Goal: Task Accomplishment & Management: Use online tool/utility

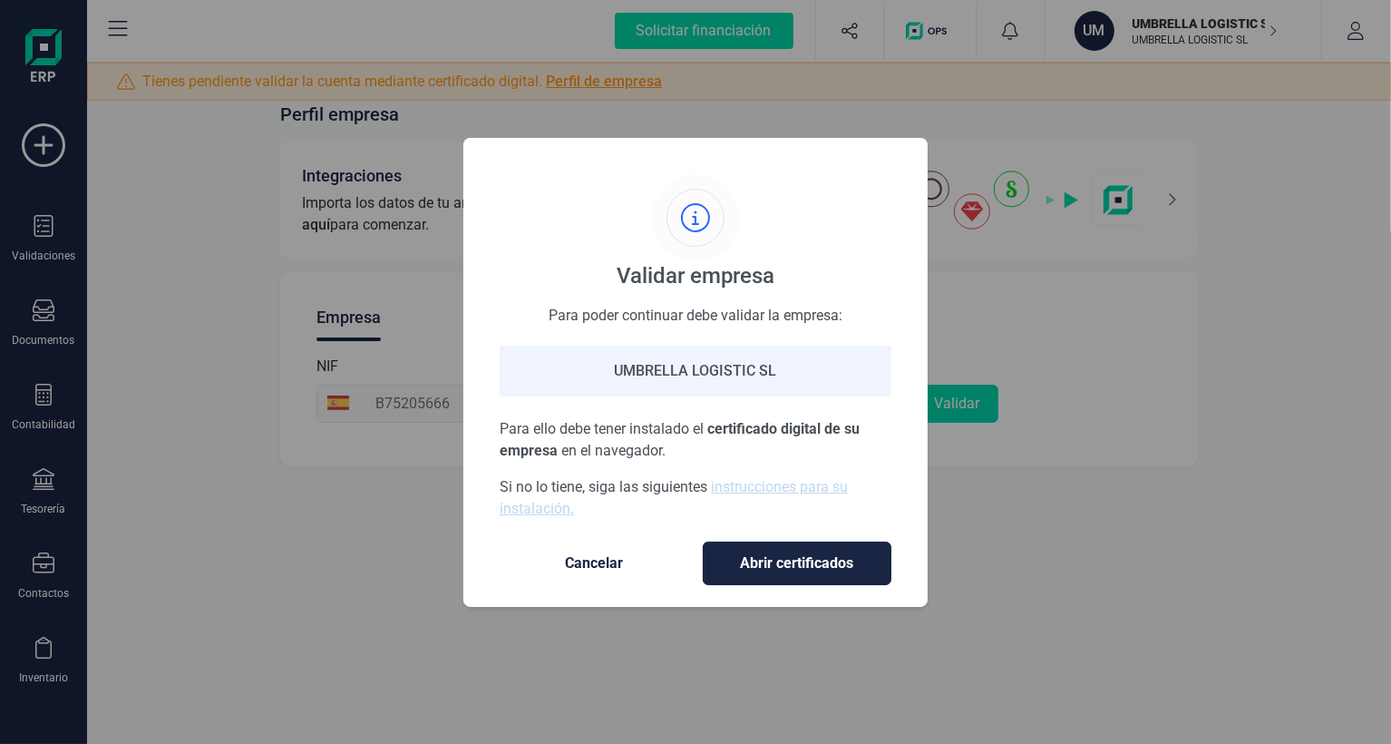
click at [816, 574] on button "Abrir certificados" at bounding box center [797, 563] width 189 height 44
click at [597, 560] on span "Cancelar" at bounding box center [594, 563] width 152 height 22
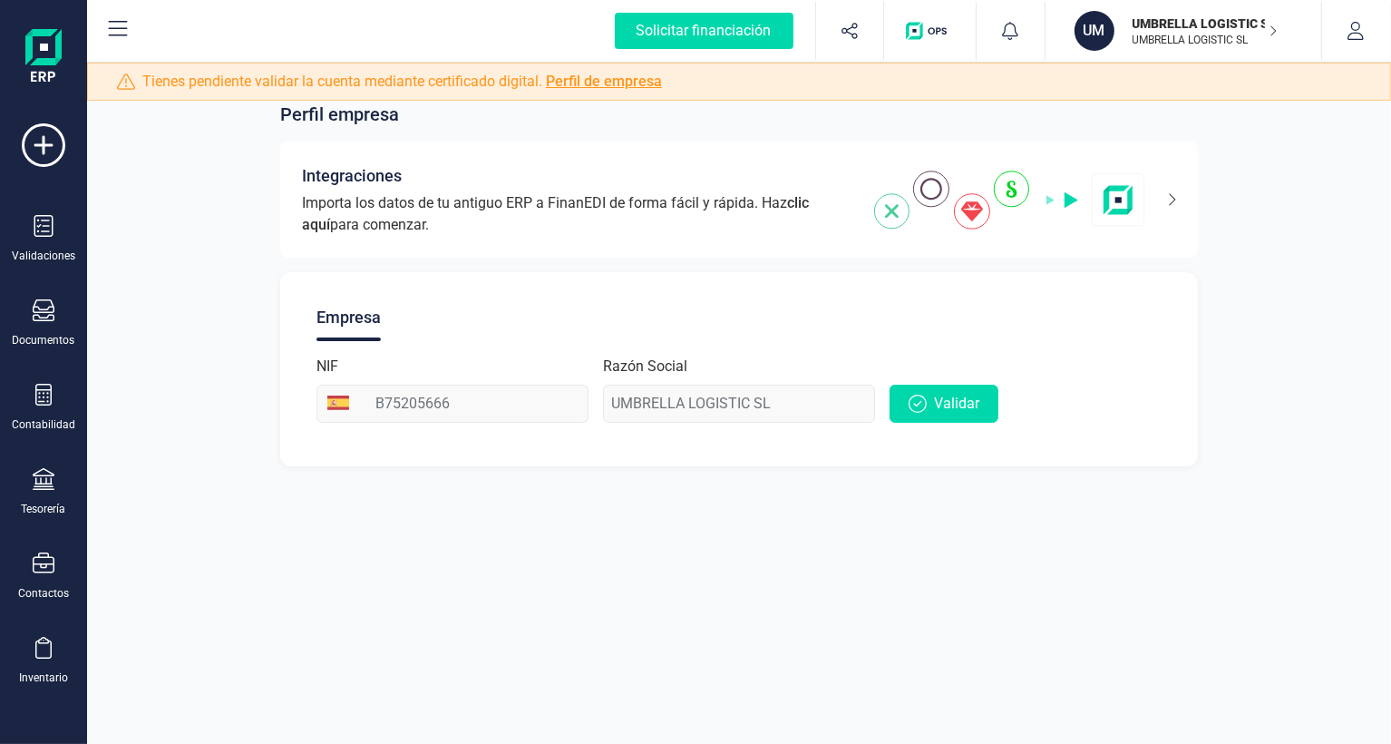
click at [1250, 34] on p "UMBRELLA LOGISTIC SL" at bounding box center [1205, 40] width 145 height 15
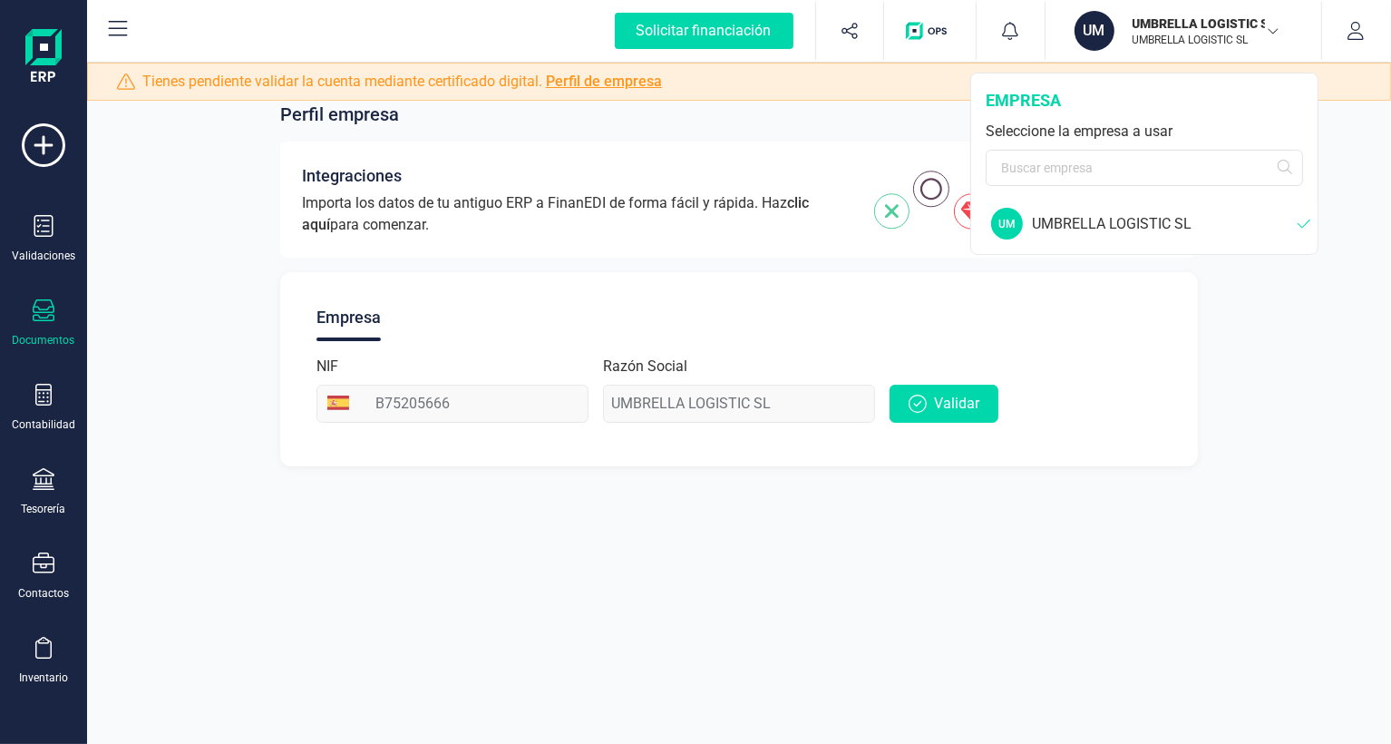
click at [51, 317] on icon at bounding box center [44, 310] width 22 height 22
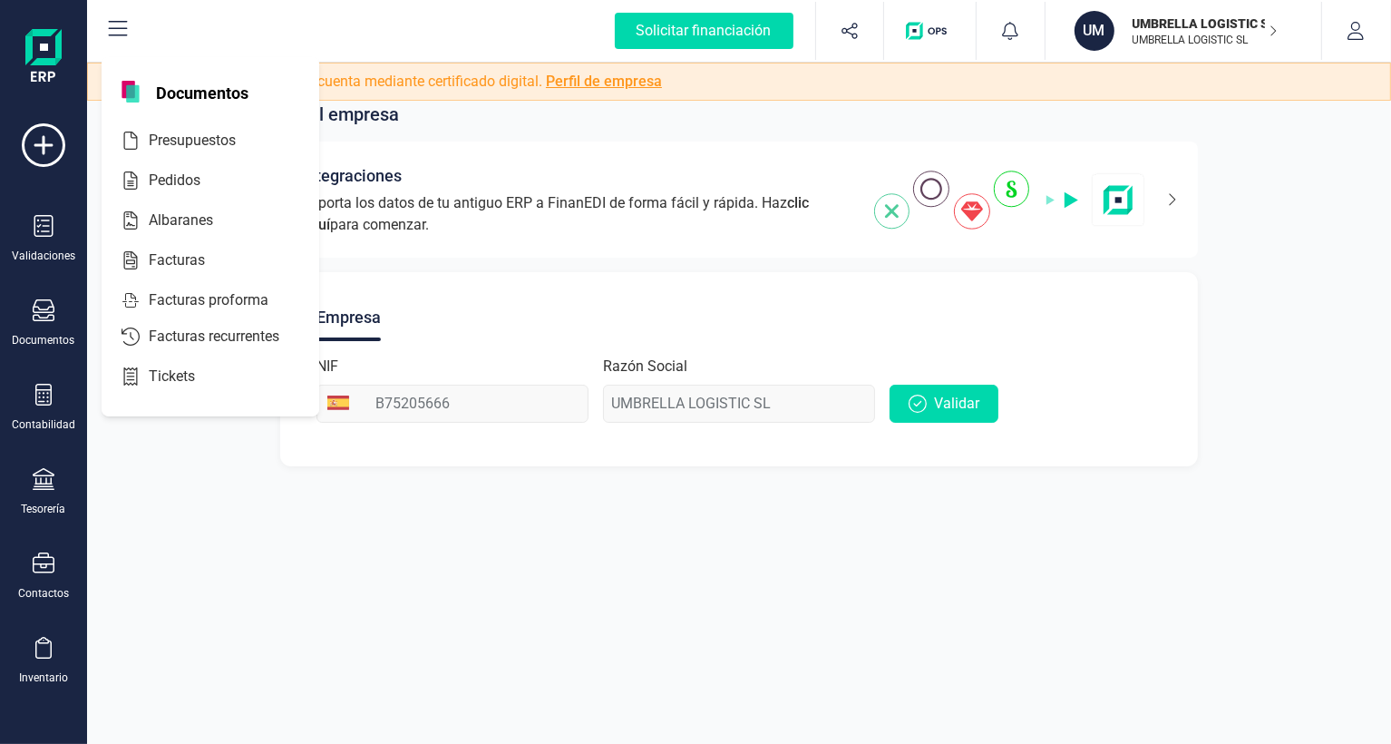
click at [215, 97] on span "Documentos" at bounding box center [202, 92] width 114 height 22
click at [200, 347] on span "Facturas recurrentes" at bounding box center [226, 337] width 171 height 22
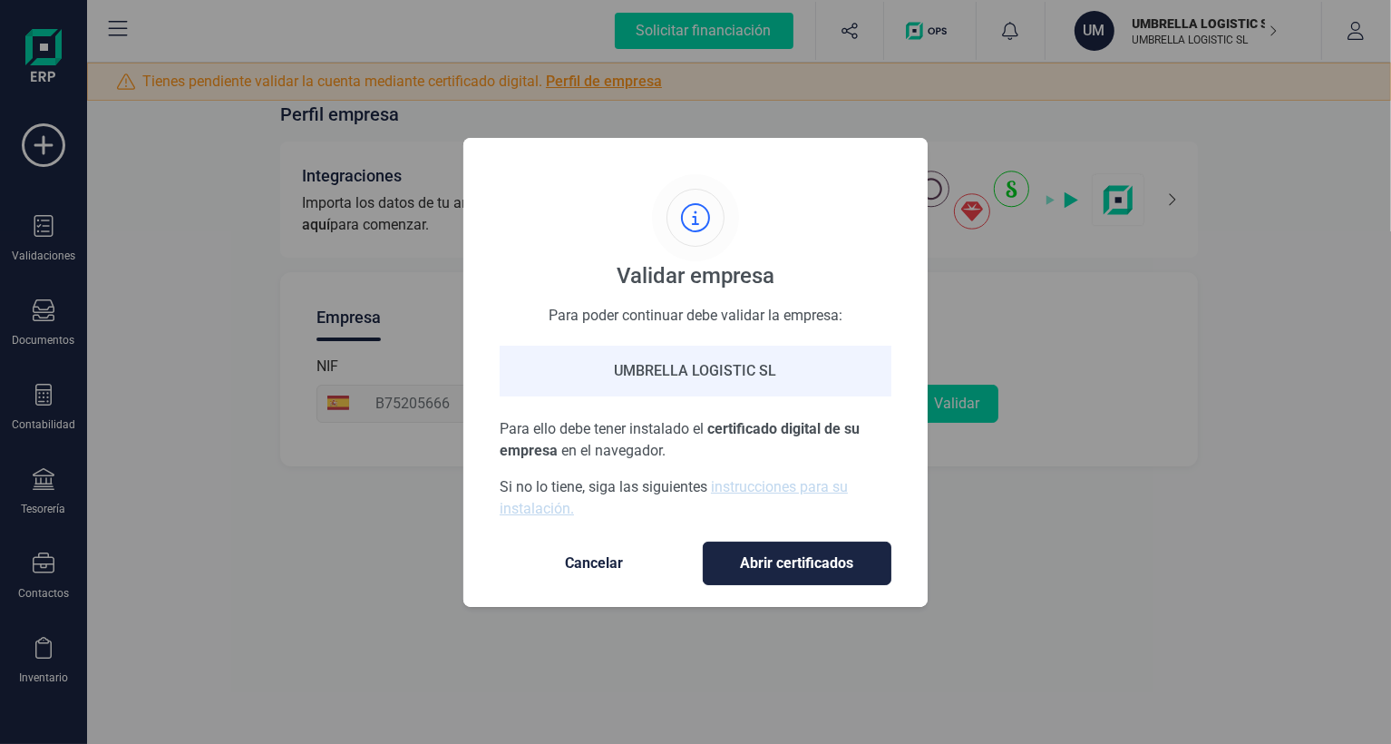
click at [621, 554] on span "Cancelar" at bounding box center [594, 563] width 152 height 22
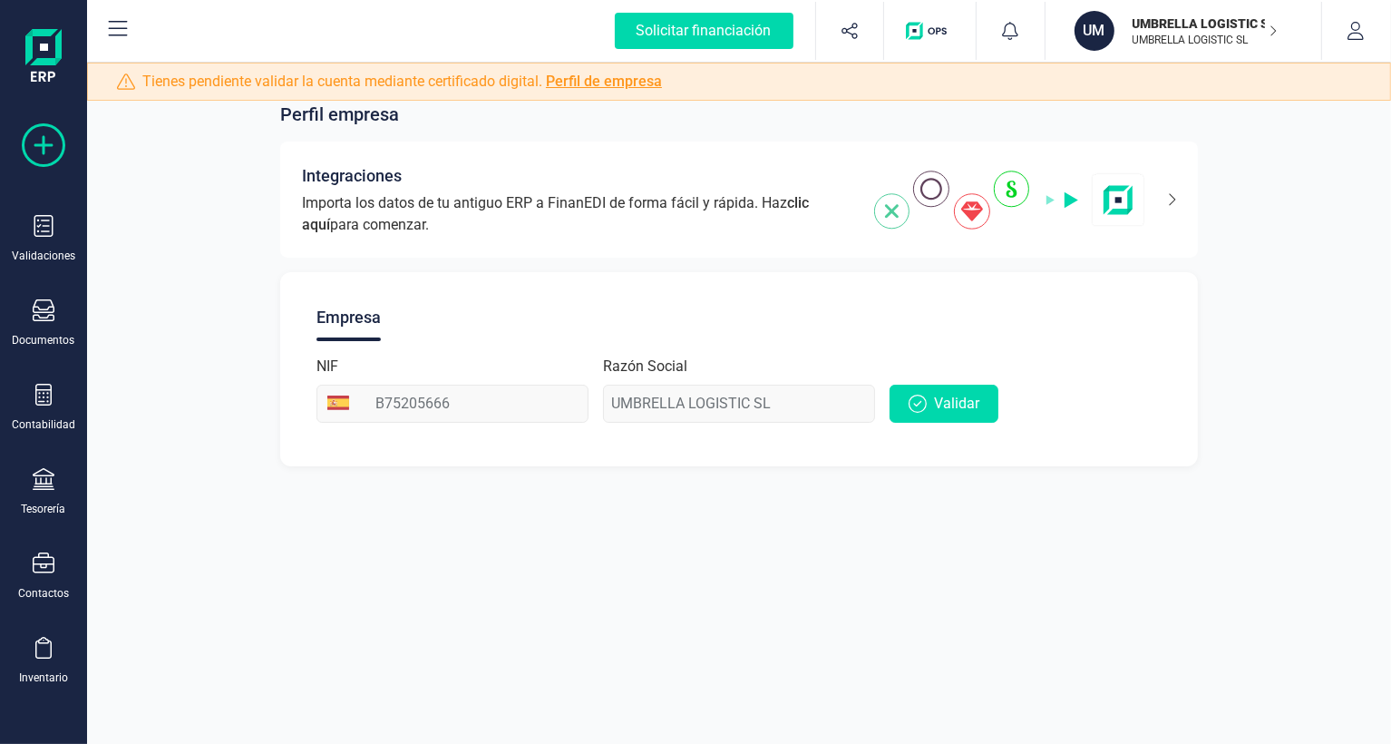
click at [48, 167] on div at bounding box center [44, 147] width 44 height 48
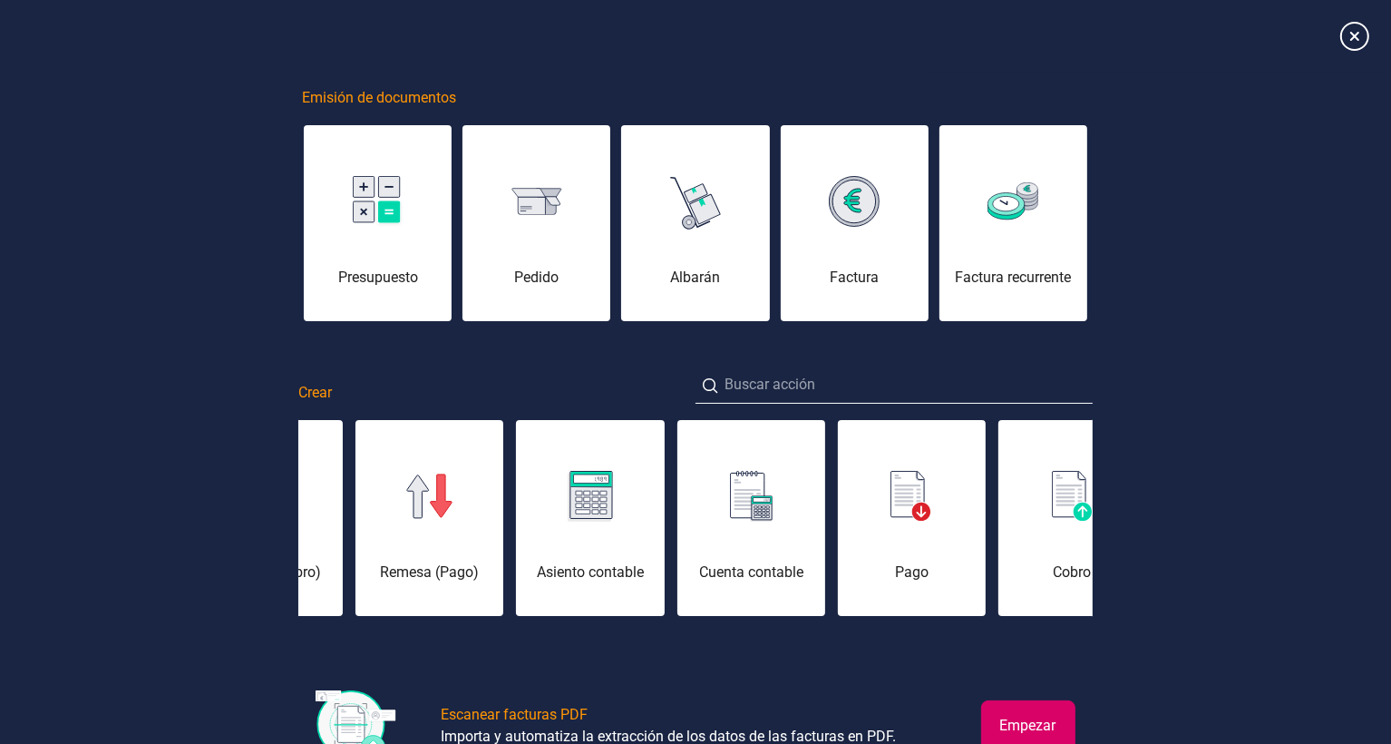
scroll to position [0, 287]
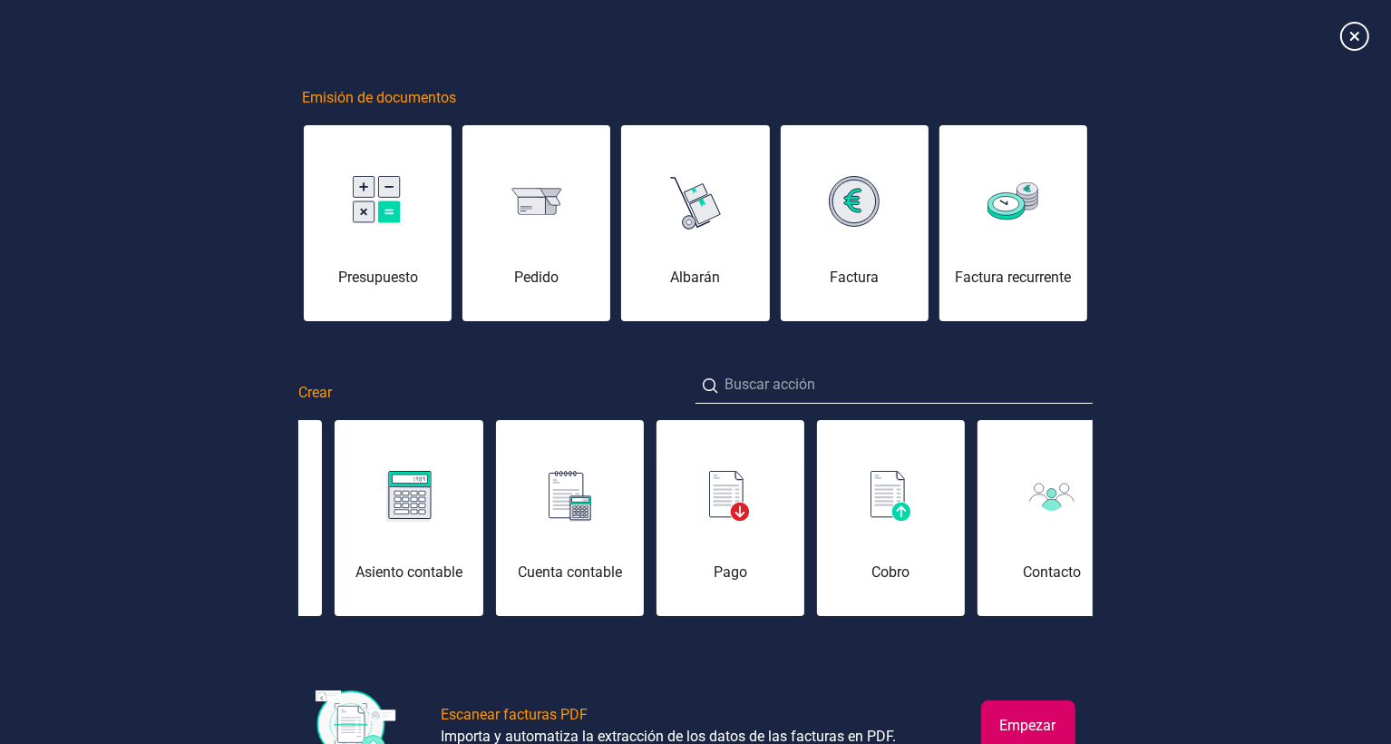
click at [1042, 569] on div "Contacto" at bounding box center [1052, 572] width 148 height 22
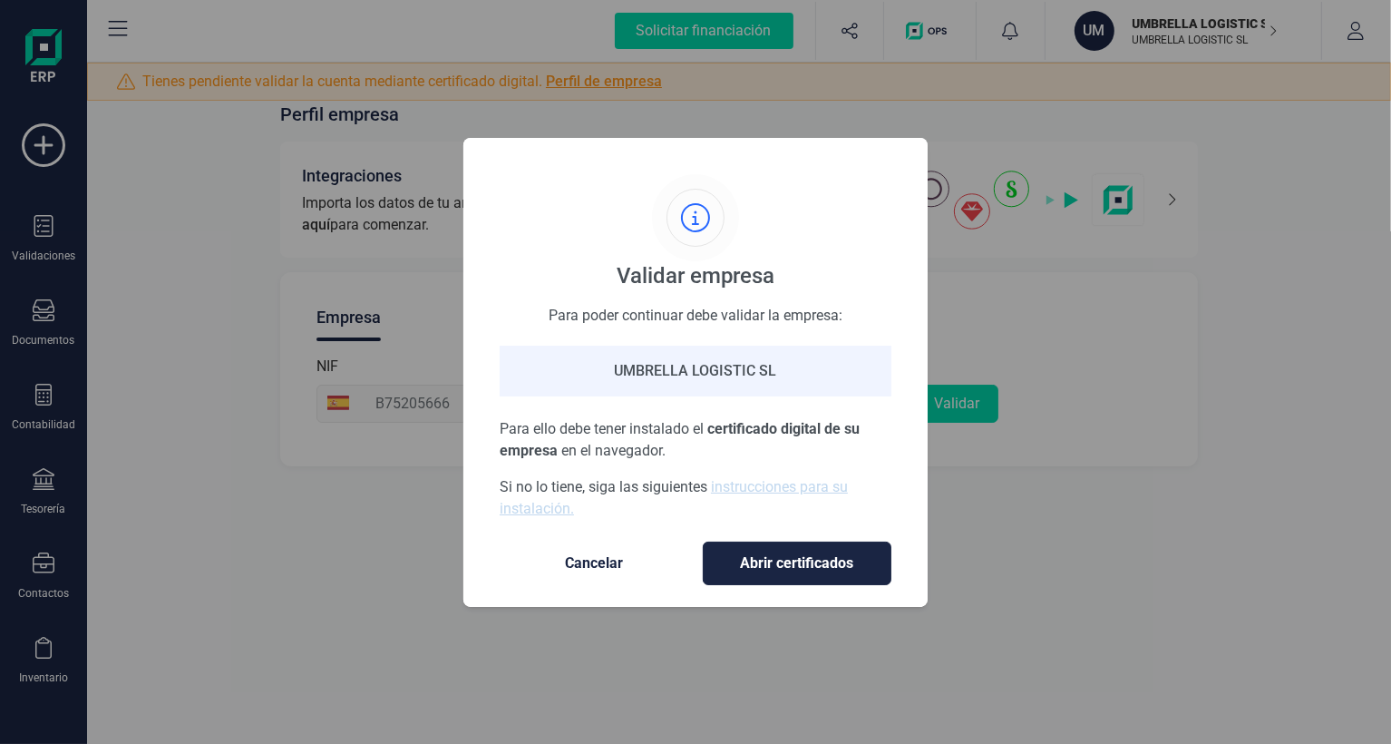
click at [592, 564] on span "Cancelar" at bounding box center [594, 563] width 152 height 22
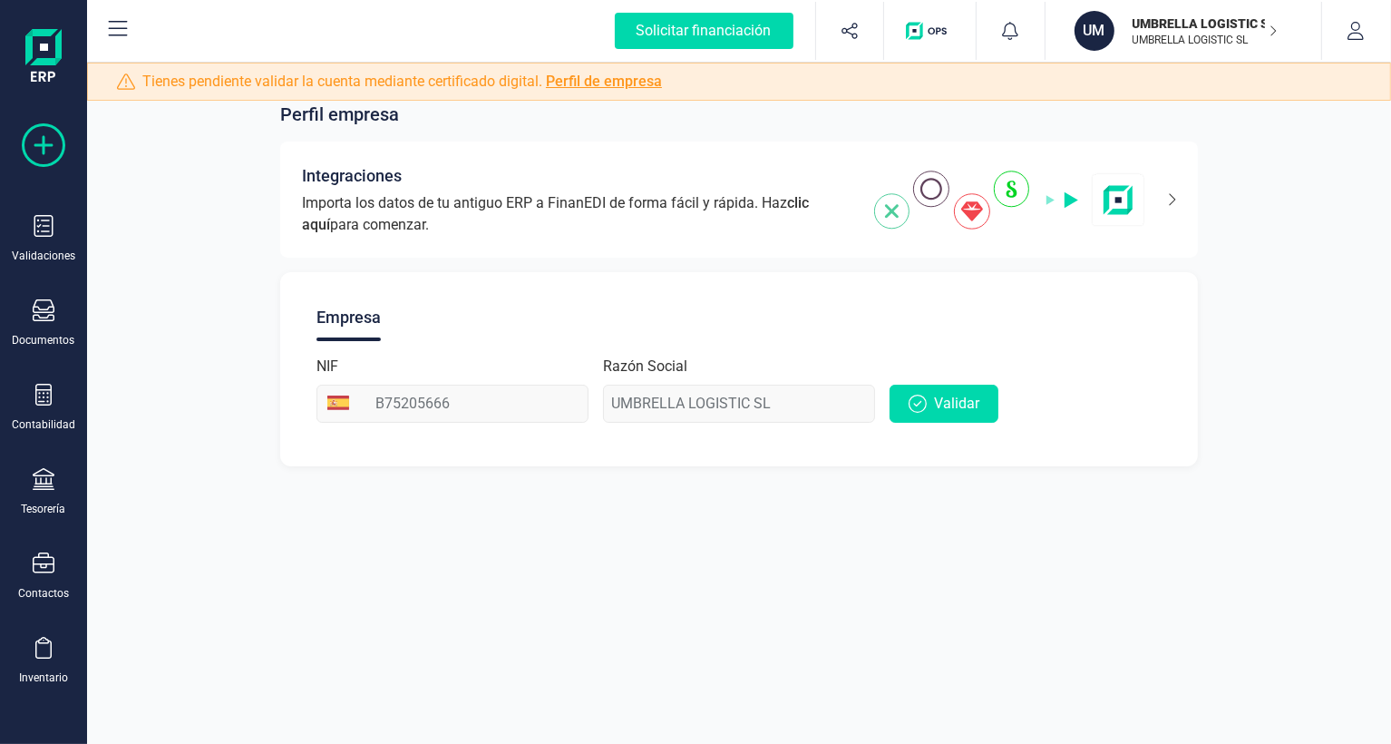
click at [32, 136] on icon at bounding box center [44, 145] width 44 height 44
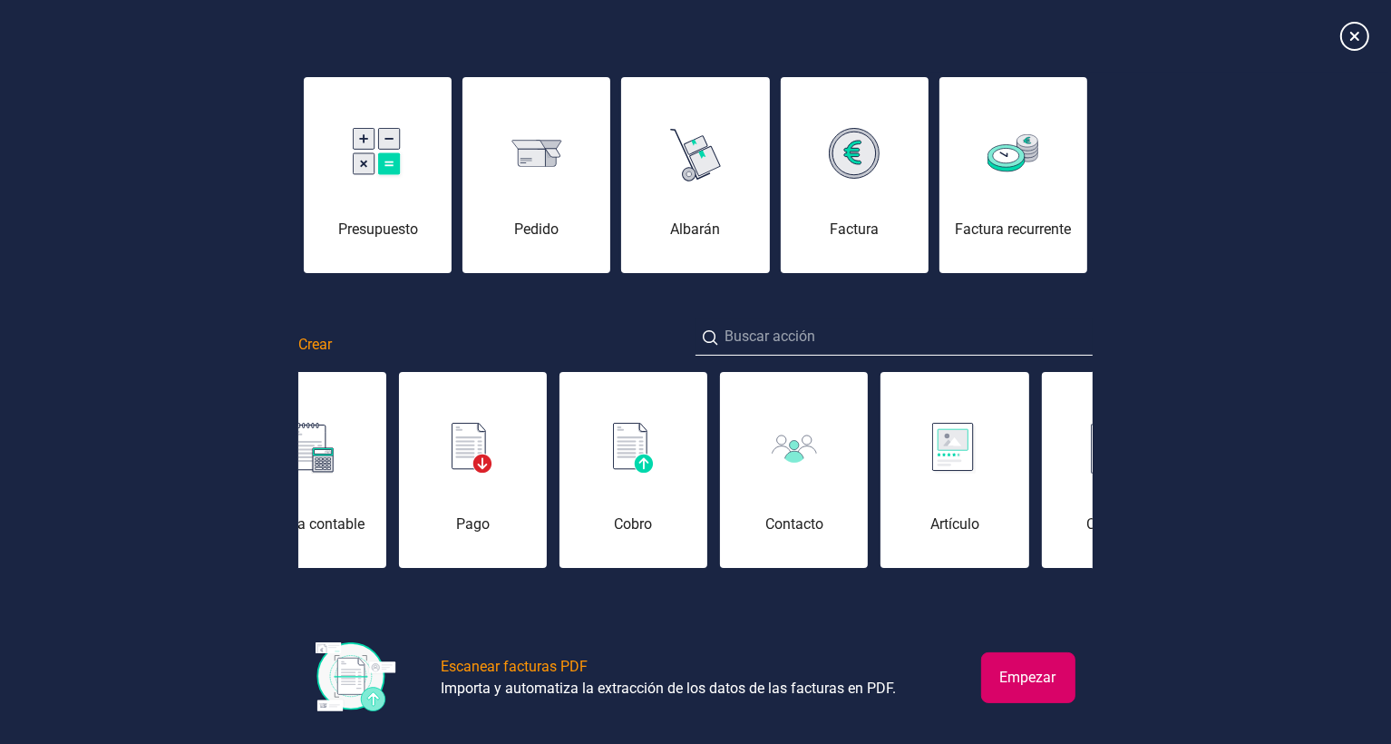
scroll to position [71, 0]
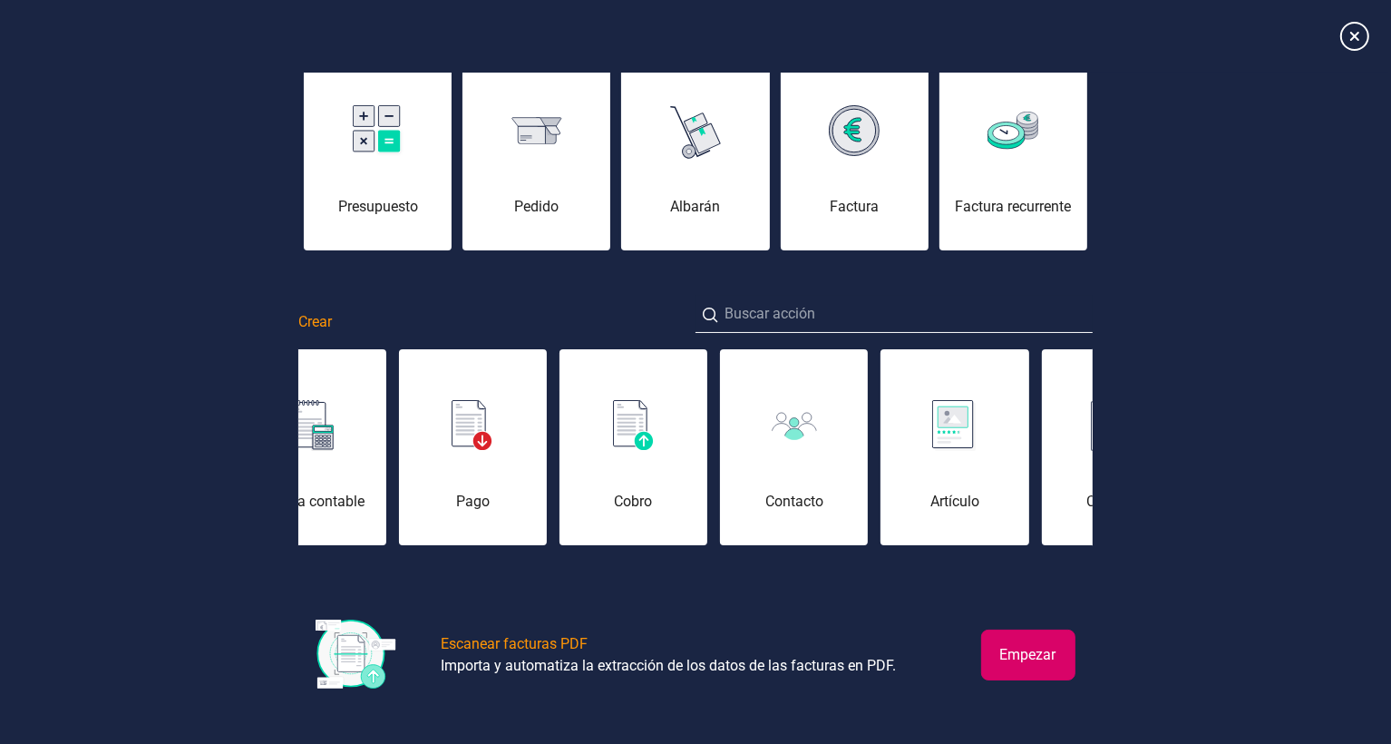
click at [1046, 653] on button "Empezar" at bounding box center [1028, 654] width 94 height 51
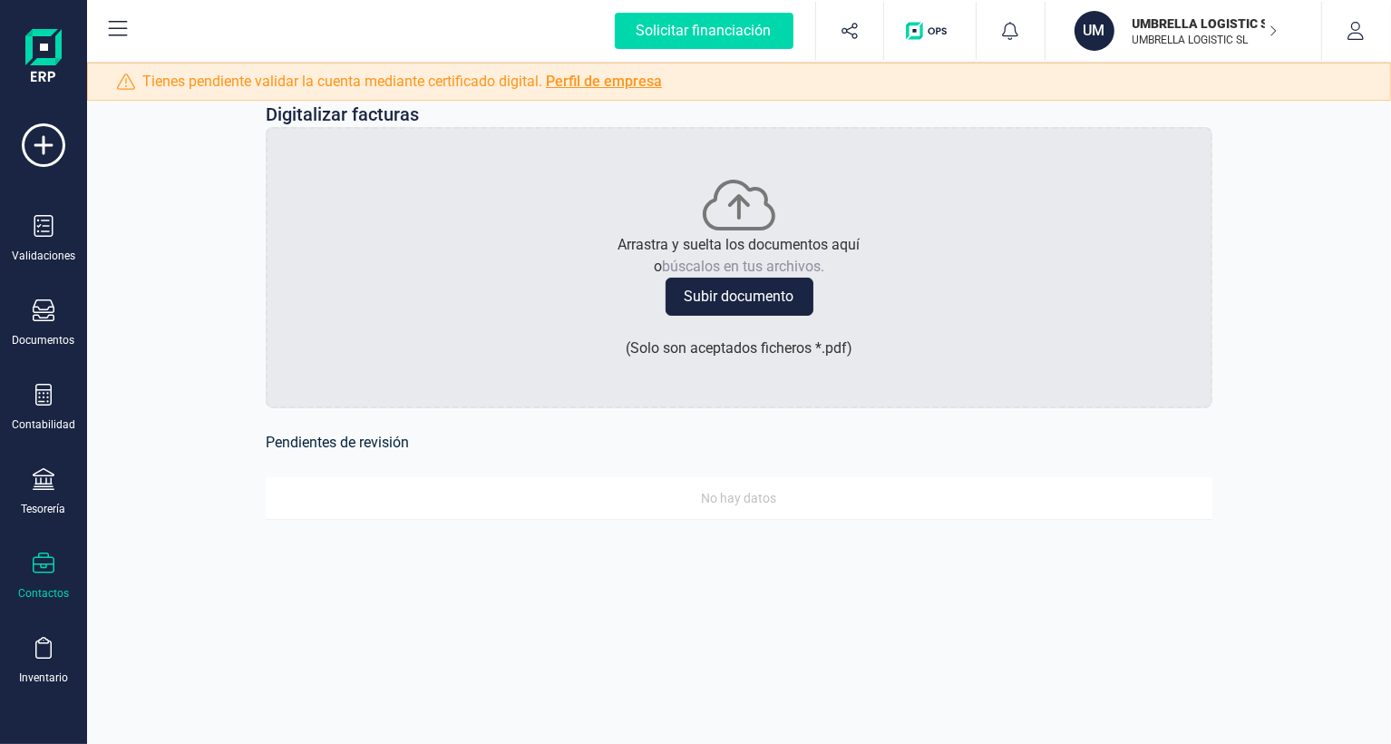
click at [47, 570] on icon at bounding box center [44, 563] width 22 height 22
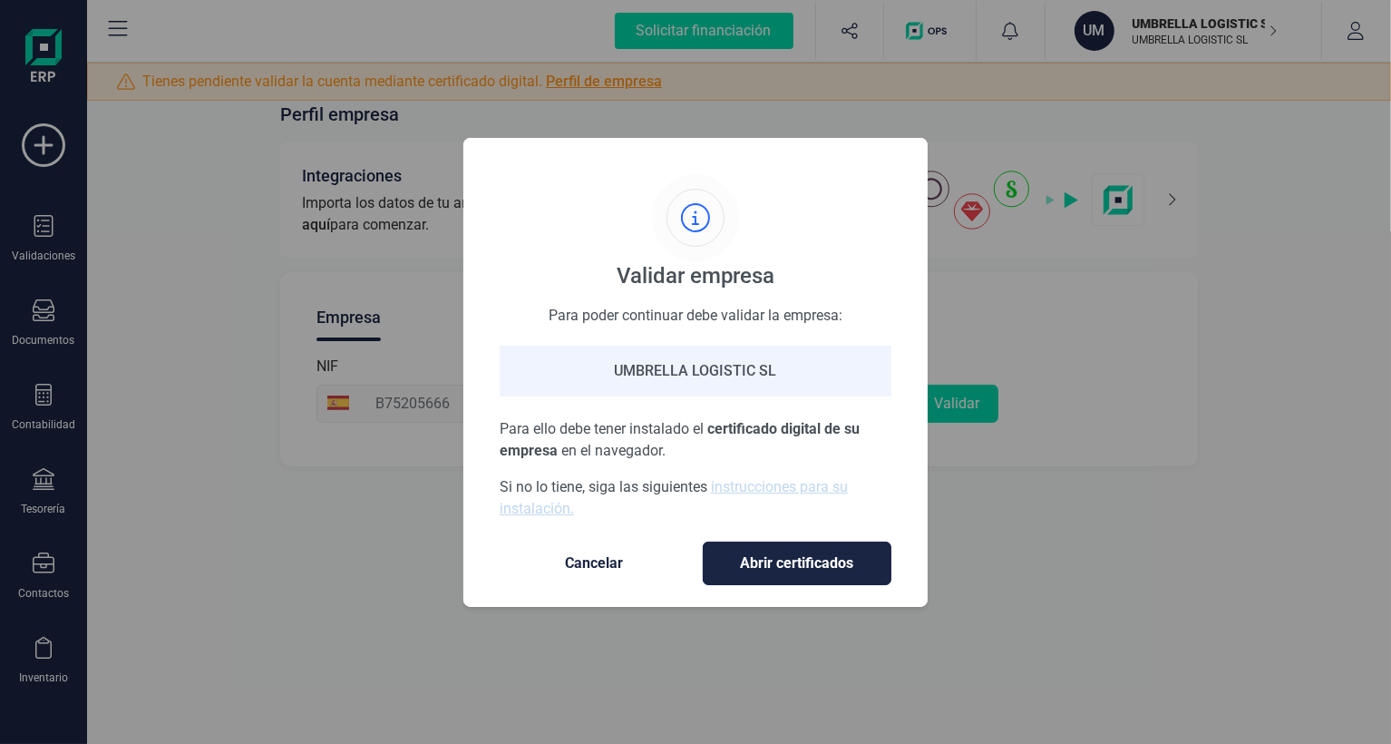
click at [802, 557] on span "Abrir certificados" at bounding box center [797, 563] width 151 height 22
